Goal: Use online tool/utility: Utilize a website feature to perform a specific function

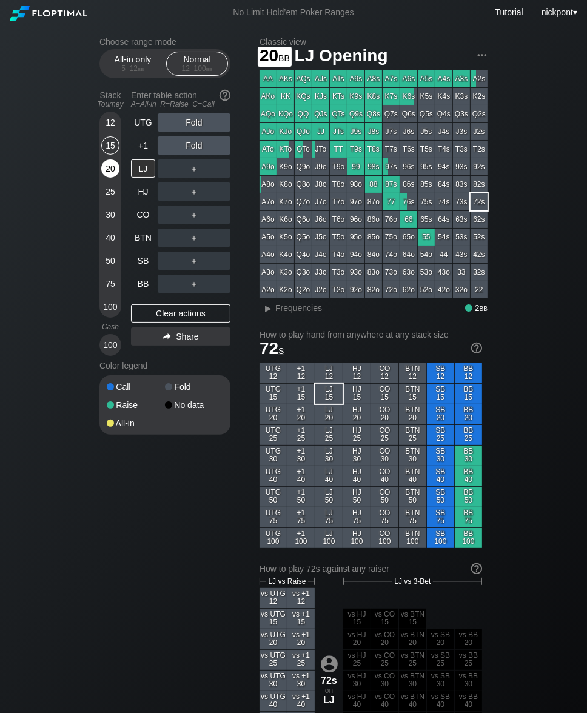
click at [109, 164] on div "20" at bounding box center [110, 168] width 18 height 18
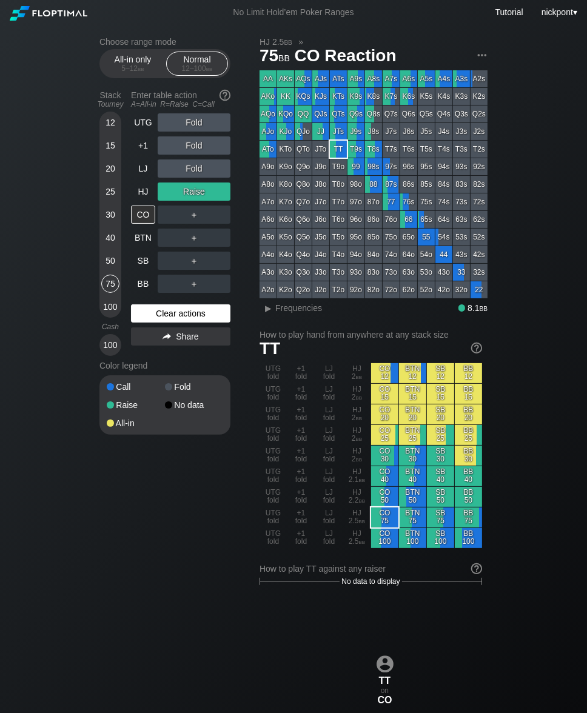
click at [187, 313] on div "Clear actions" at bounding box center [180, 313] width 99 height 18
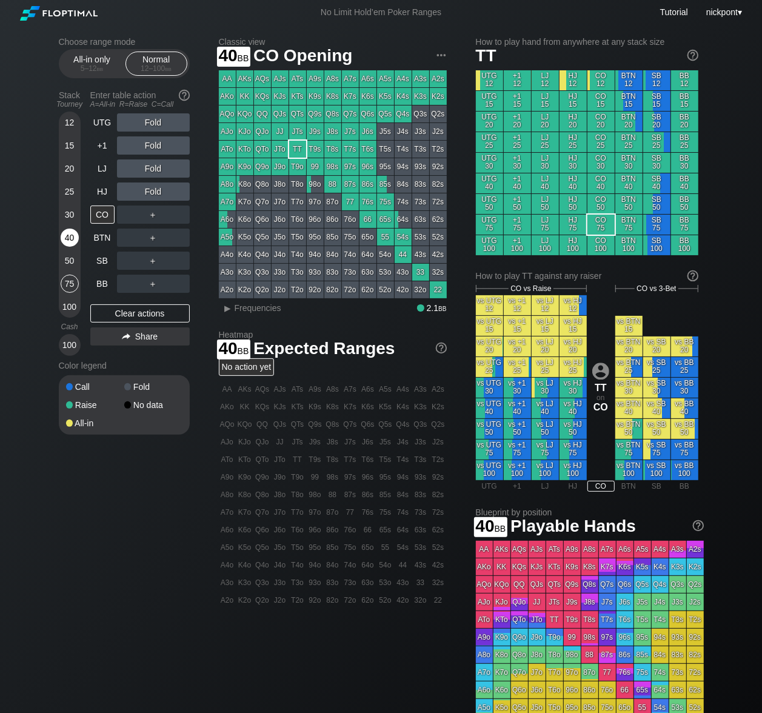
click at [71, 238] on div "40" at bounding box center [70, 238] width 18 height 18
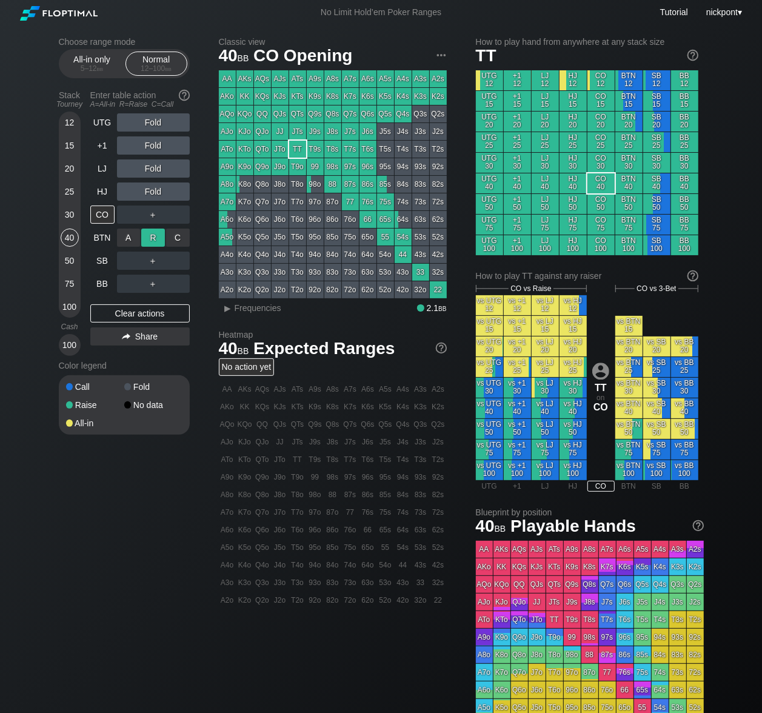
click at [150, 237] on div "R ✕" at bounding box center [153, 238] width 24 height 18
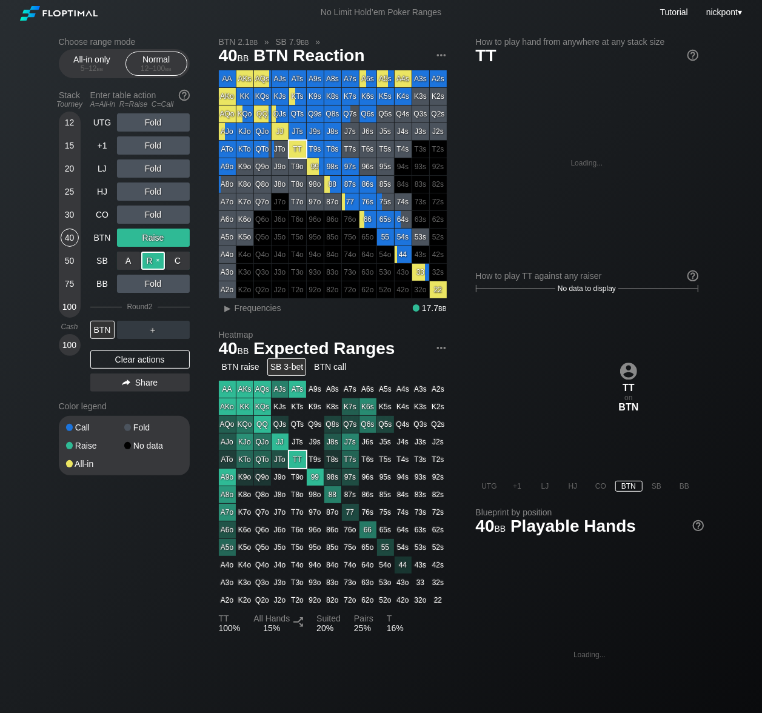
click at [155, 260] on div "R ✕" at bounding box center [153, 261] width 24 height 18
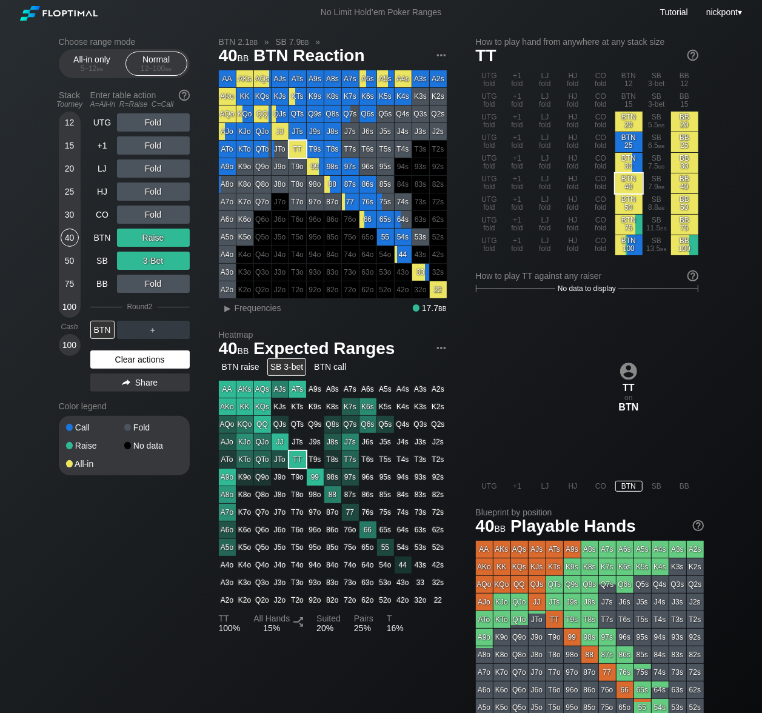
click at [144, 360] on div "Clear actions" at bounding box center [139, 359] width 99 height 18
